Goal: Navigation & Orientation: Find specific page/section

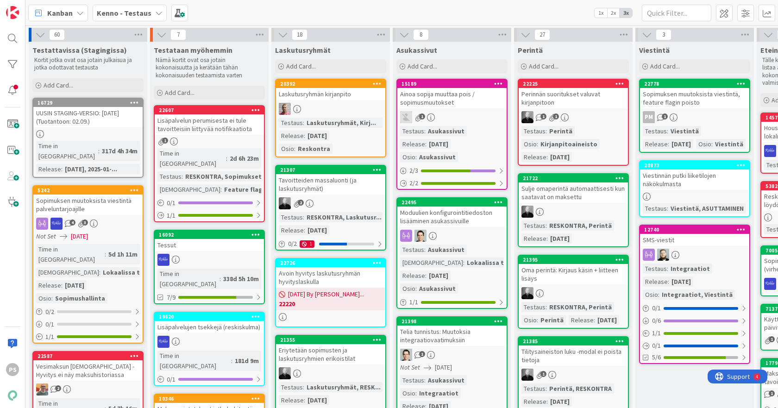
click at [146, 12] on b "Kenno - Testaus" at bounding box center [124, 12] width 55 height 9
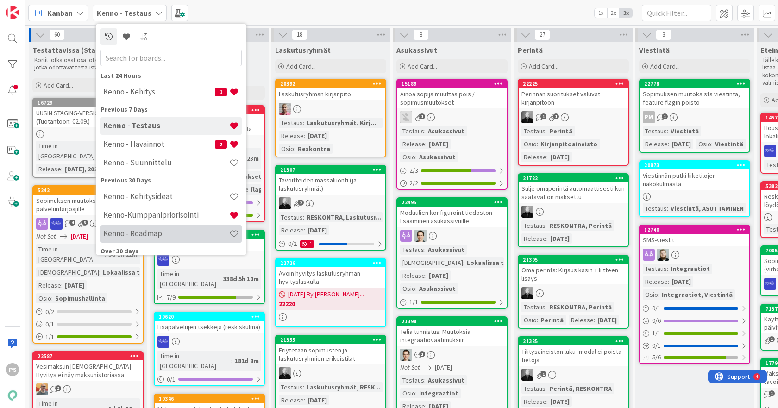
click at [169, 231] on h4 "Kenno - Roadmap" at bounding box center [166, 233] width 126 height 9
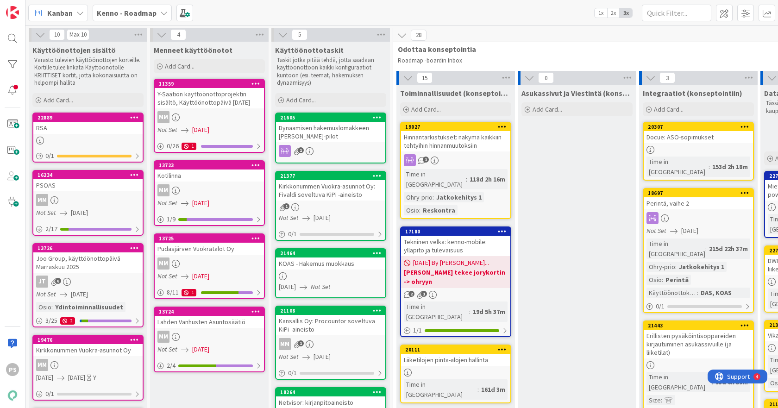
click at [102, 259] on div "Joo Group, käyttöönottopäivä Marraskuu 2025" at bounding box center [87, 262] width 109 height 20
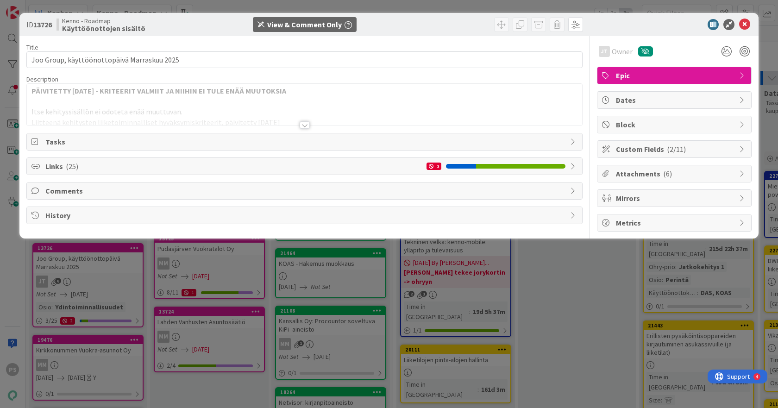
click at [307, 125] on div at bounding box center [305, 124] width 10 height 7
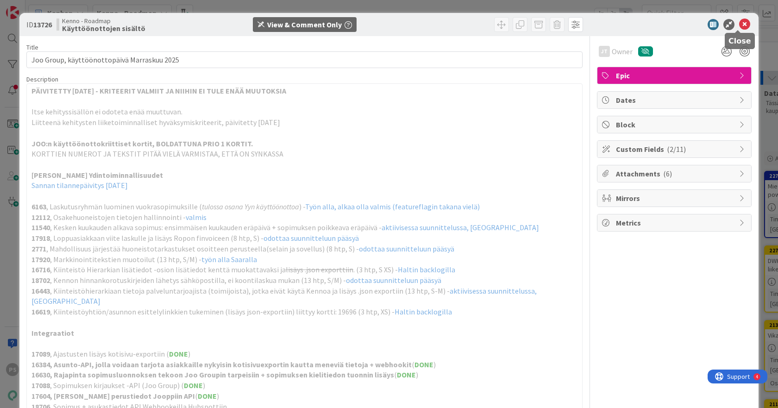
click at [739, 23] on icon at bounding box center [744, 24] width 11 height 11
